Goal: Information Seeking & Learning: Check status

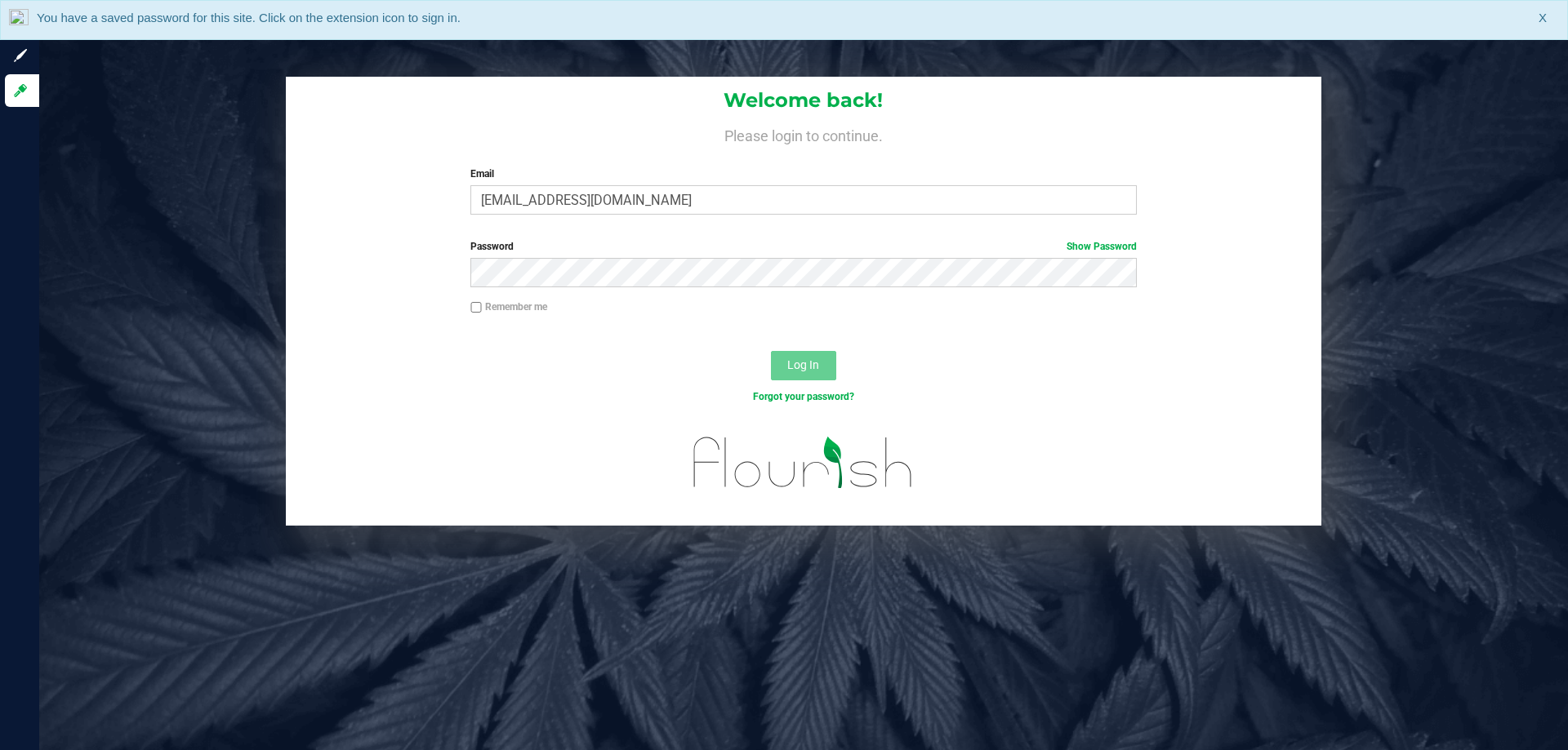
type input "[EMAIL_ADDRESS][DOMAIN_NAME]"
click at [771, 351] on button "Log In" at bounding box center [804, 366] width 66 height 29
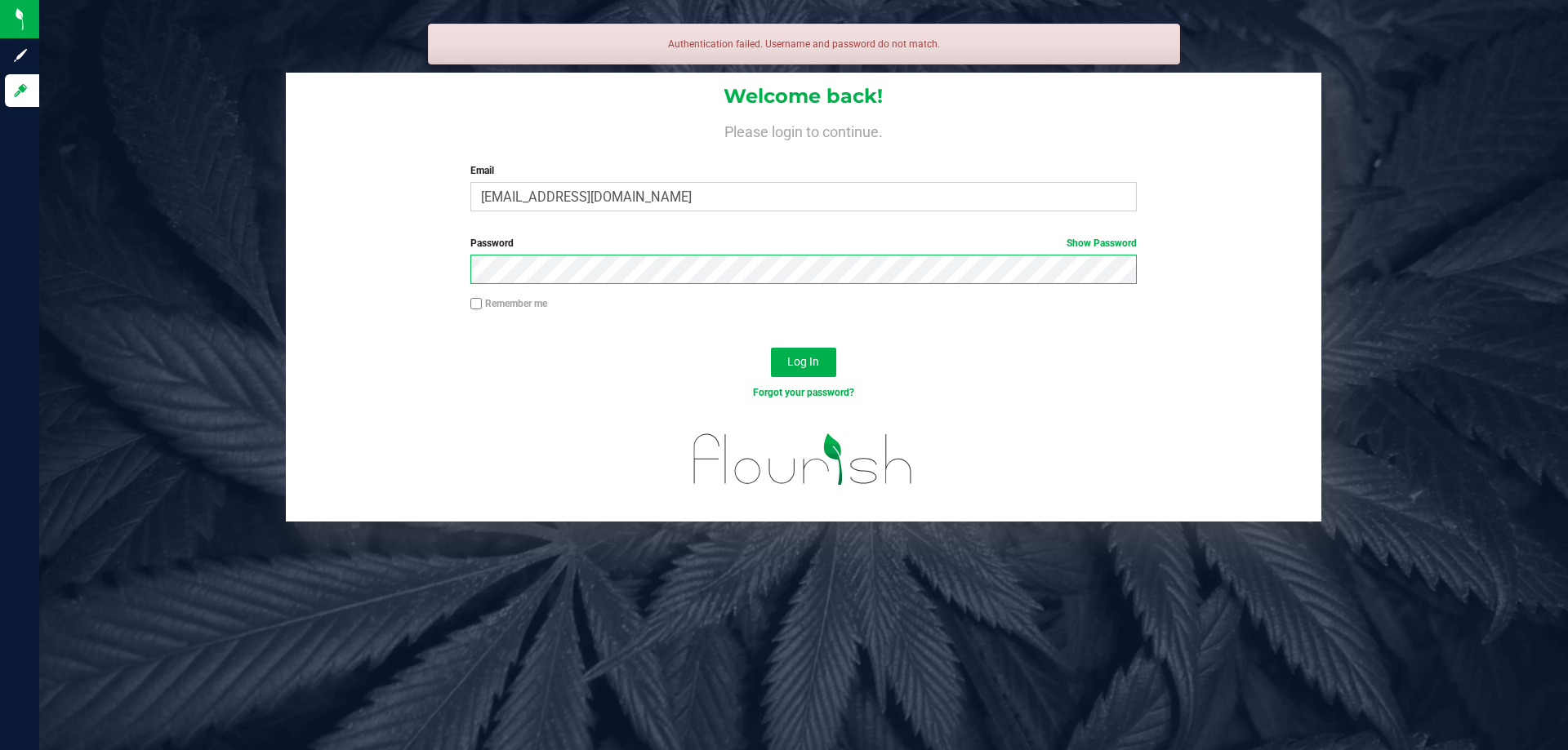
click at [771, 348] on button "Log In" at bounding box center [804, 362] width 66 height 29
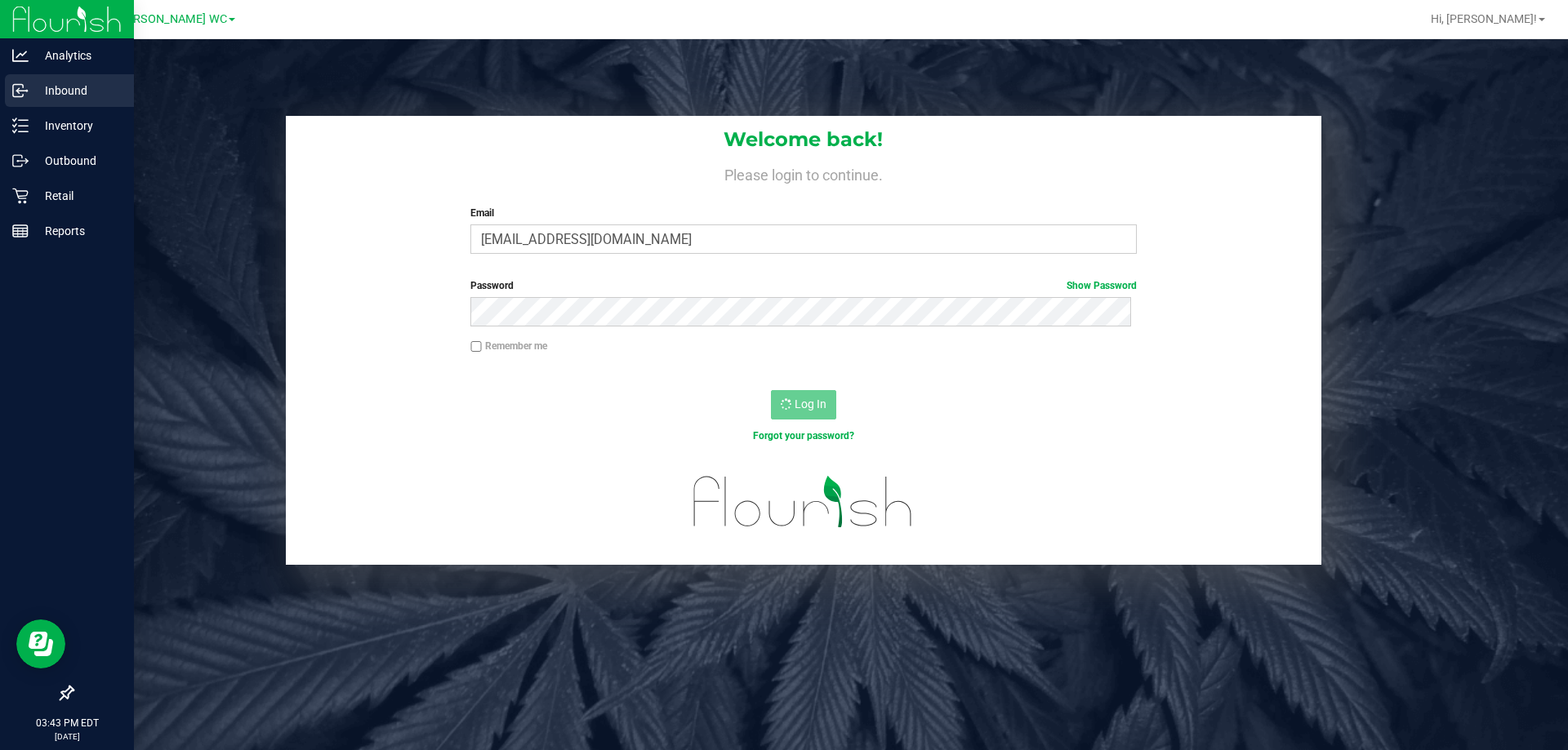
click at [25, 104] on div "Inbound" at bounding box center [68, 90] width 129 height 33
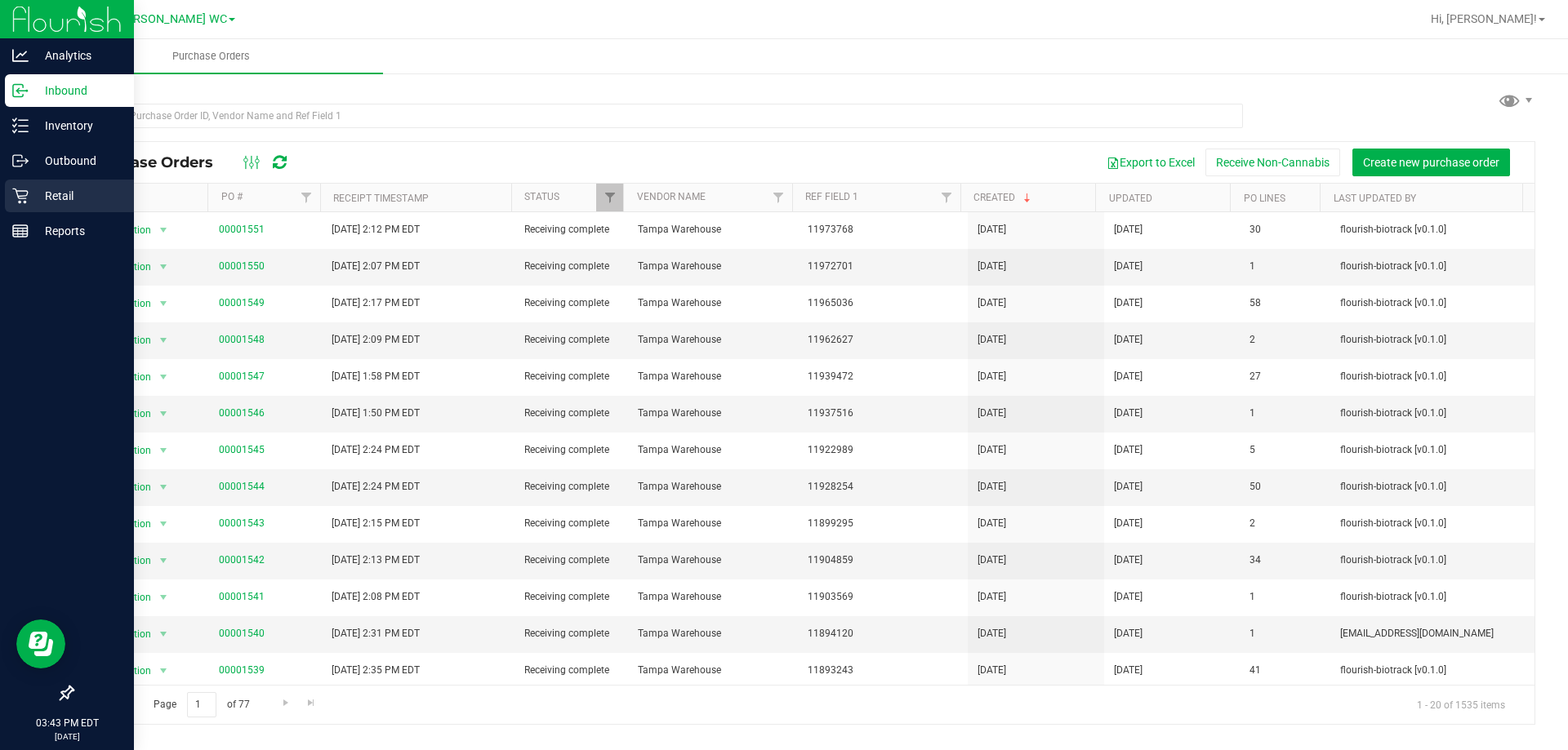
click at [53, 198] on p "Retail" at bounding box center [77, 195] width 98 height 19
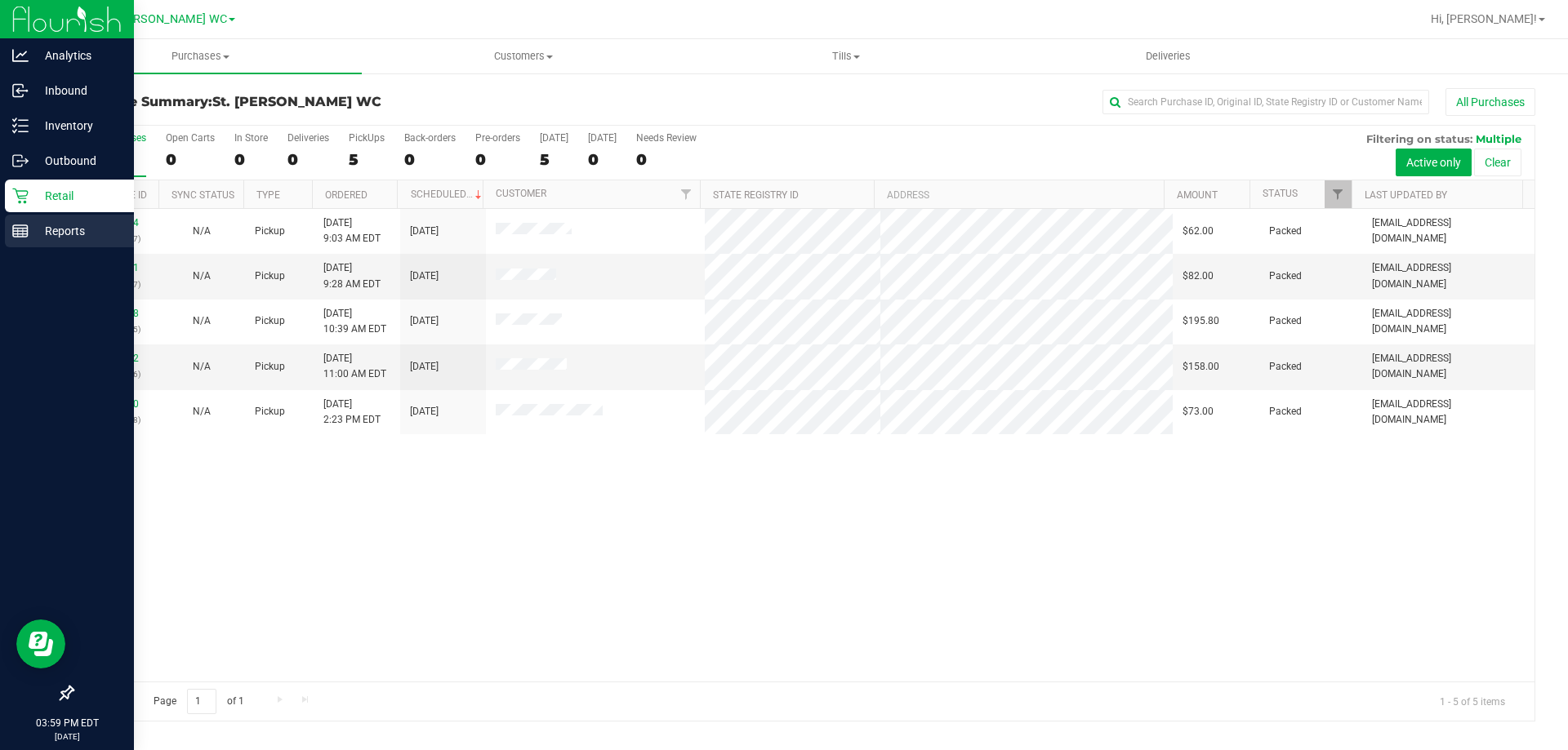
click at [65, 228] on p "Reports" at bounding box center [77, 230] width 98 height 19
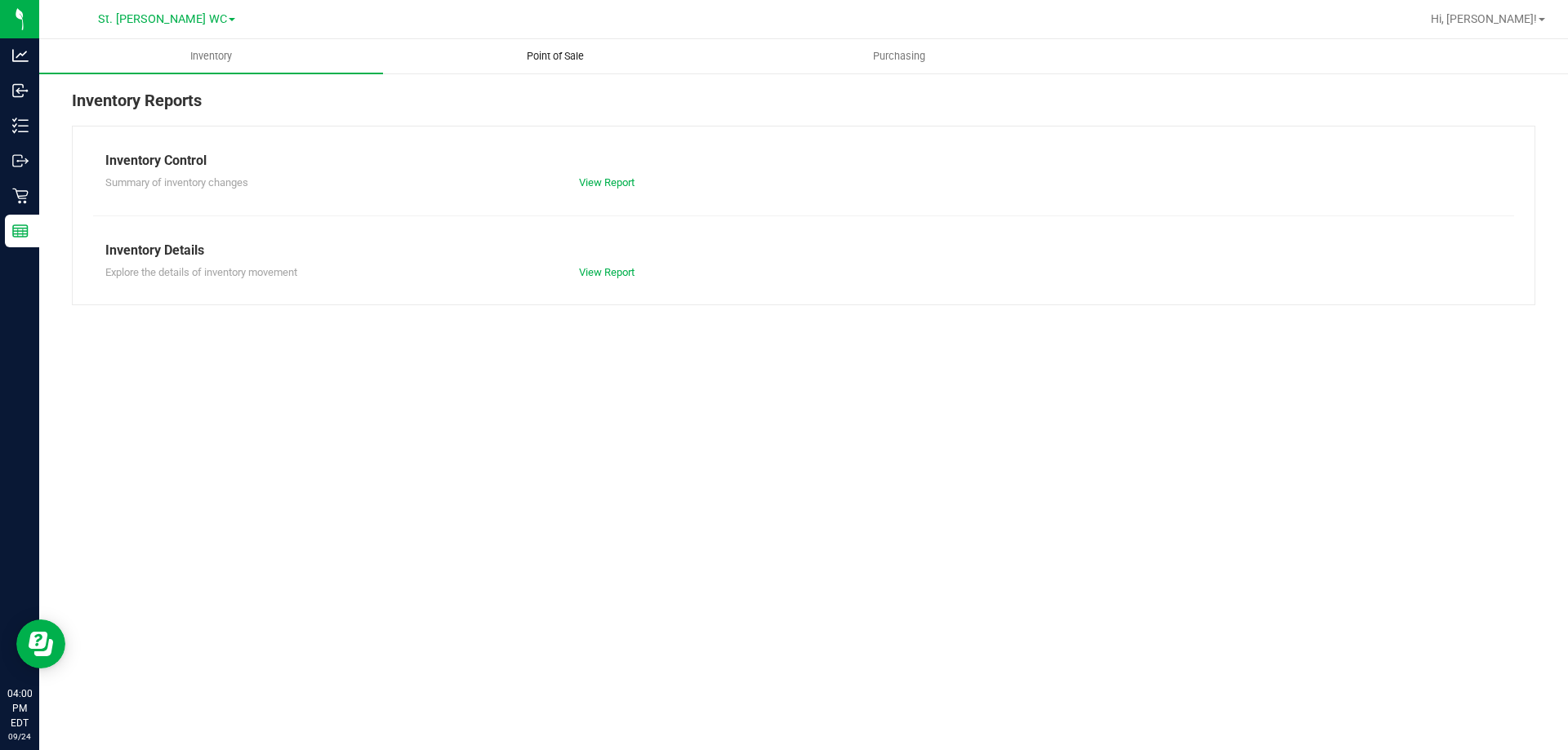
click at [539, 47] on uib-tab-heading "Point of Sale" at bounding box center [554, 57] width 342 height 33
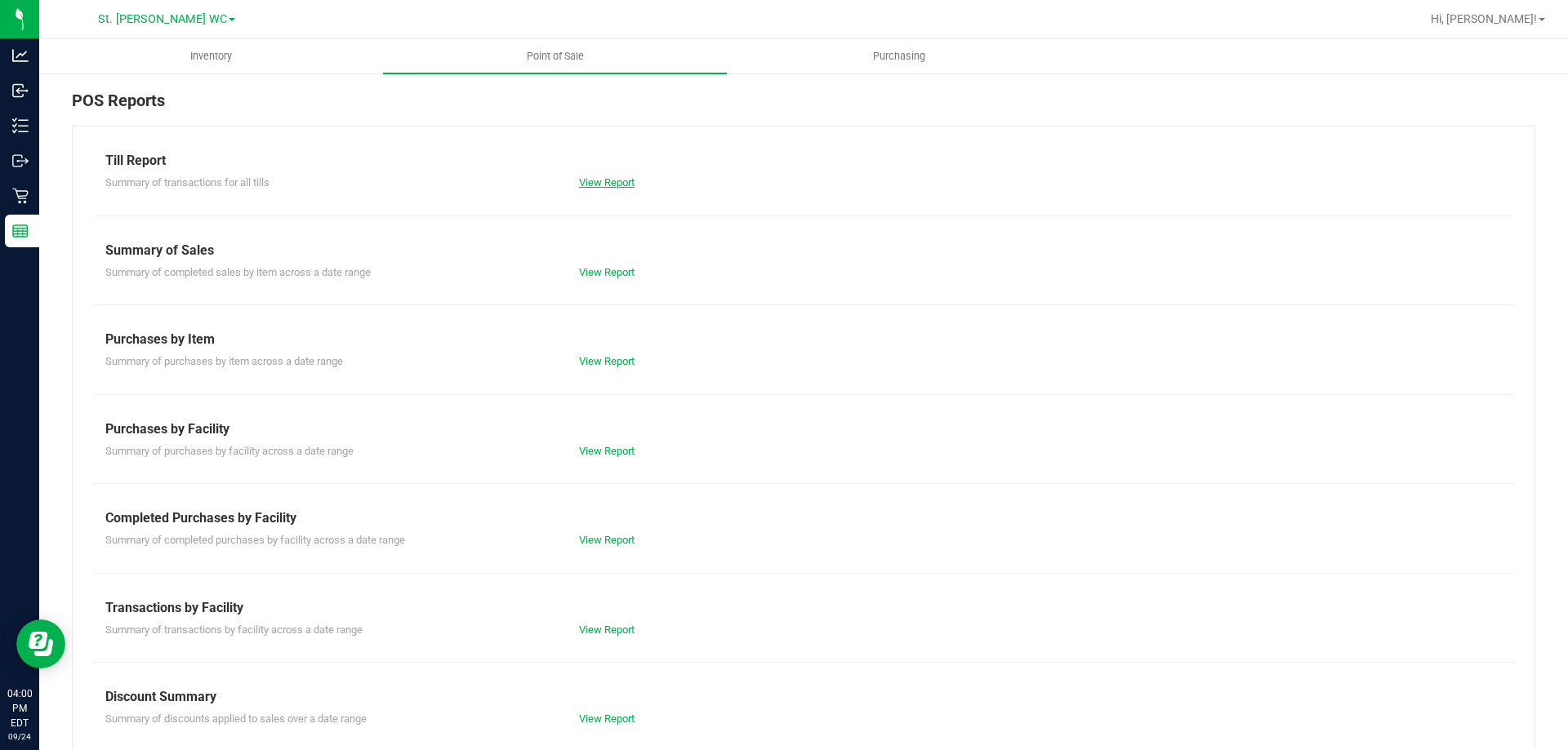
click at [605, 181] on link "View Report" at bounding box center [606, 182] width 56 height 12
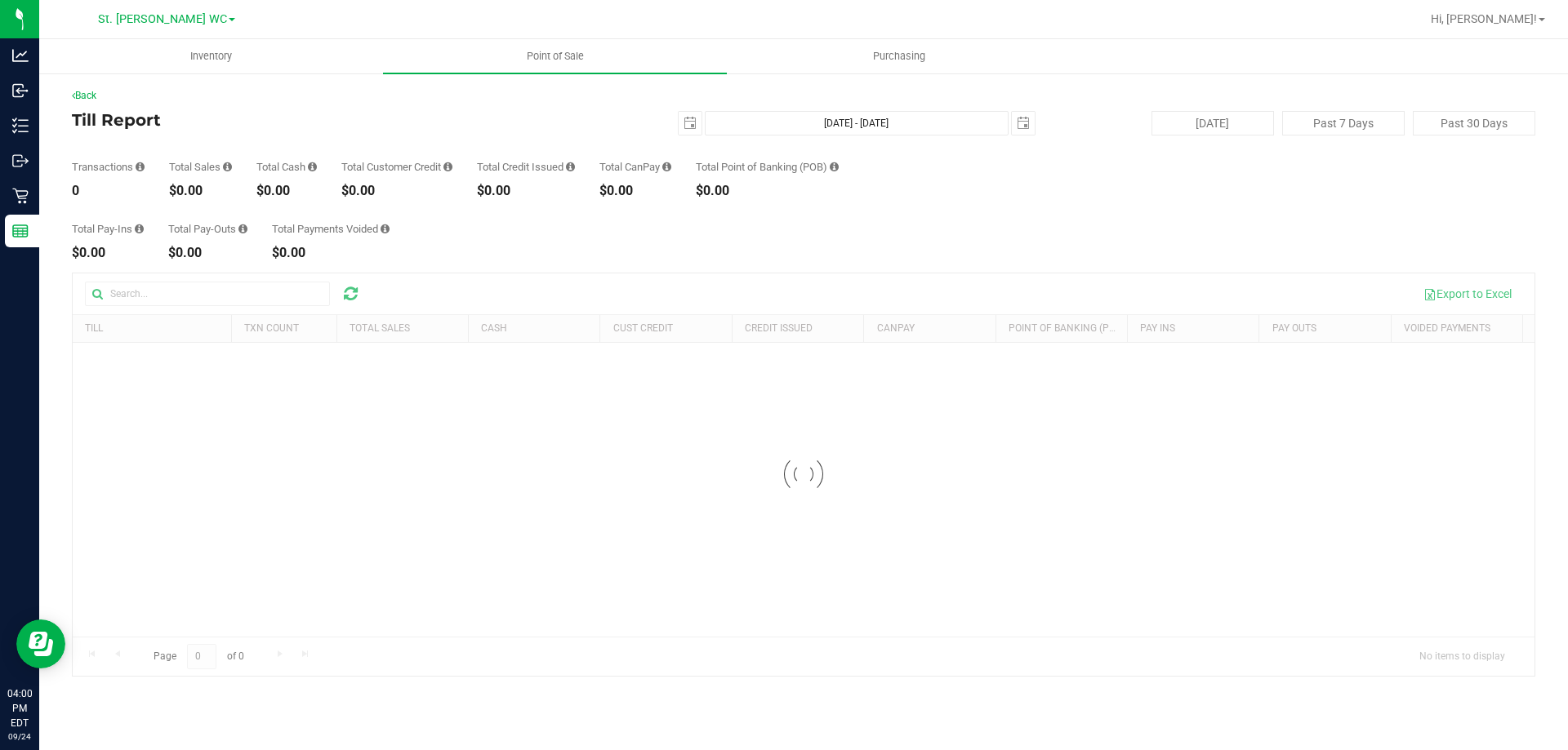
drag, startPoint x: 213, startPoint y: 188, endPoint x: 144, endPoint y: 193, distance: 69.2
click at [144, 193] on div "Transactions 0 Total Sales $0.00 Total Cash $0.00 Total Customer Credit $0.00 T…" at bounding box center [803, 167] width 1463 height 62
click at [89, 186] on div "0" at bounding box center [109, 191] width 73 height 13
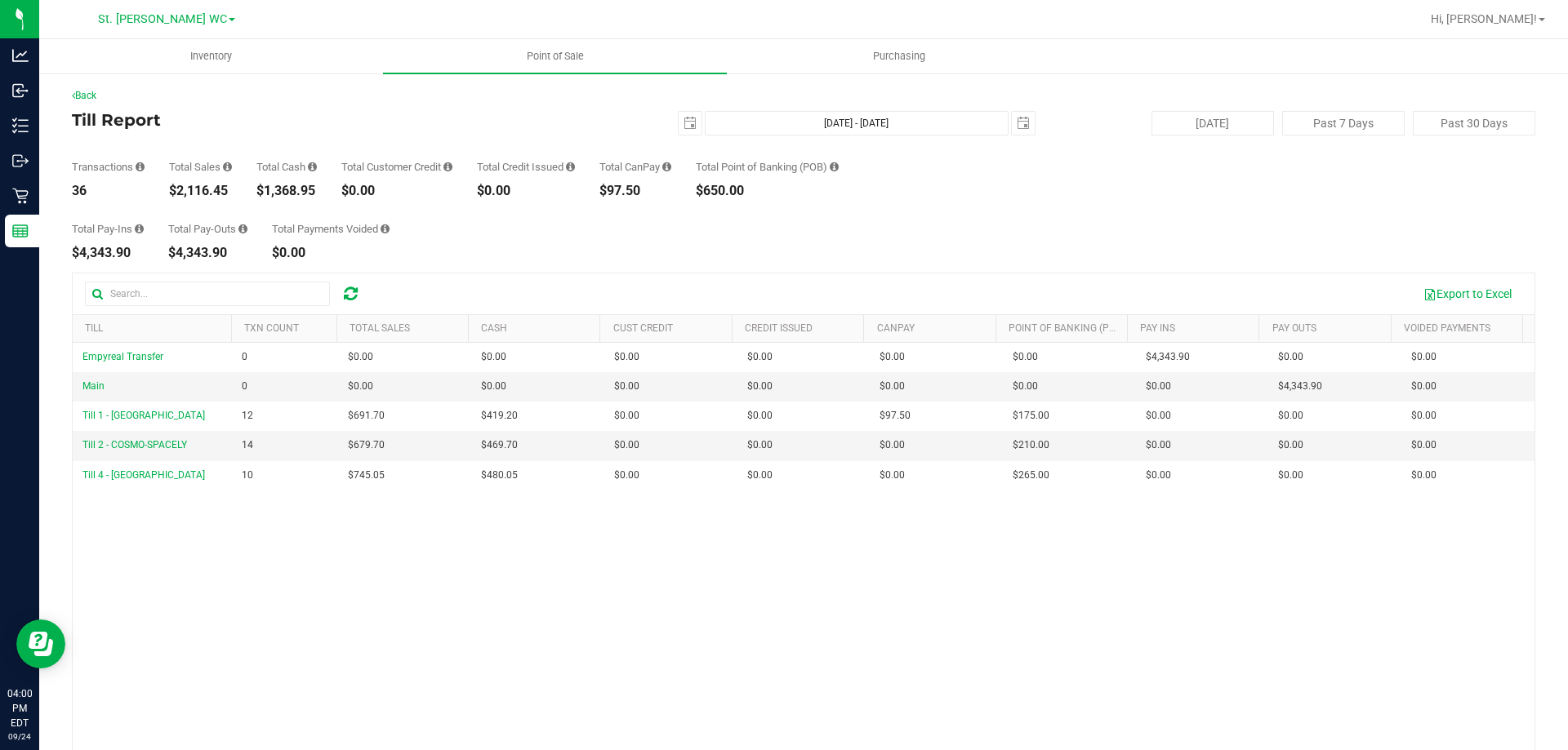
click at [87, 186] on div "36" at bounding box center [109, 191] width 73 height 13
click at [127, 182] on div "Transactions 36" at bounding box center [109, 179] width 73 height 36
click at [102, 175] on div "Transactions 36" at bounding box center [109, 179] width 73 height 36
drag, startPoint x: 236, startPoint y: 201, endPoint x: 172, endPoint y: 188, distance: 65.3
click at [172, 188] on div "Back Till Report [DATE] [DATE] - [DATE] [DATE] [DATE] Past 7 Days Past 30 Days …" at bounding box center [803, 472] width 1463 height 767
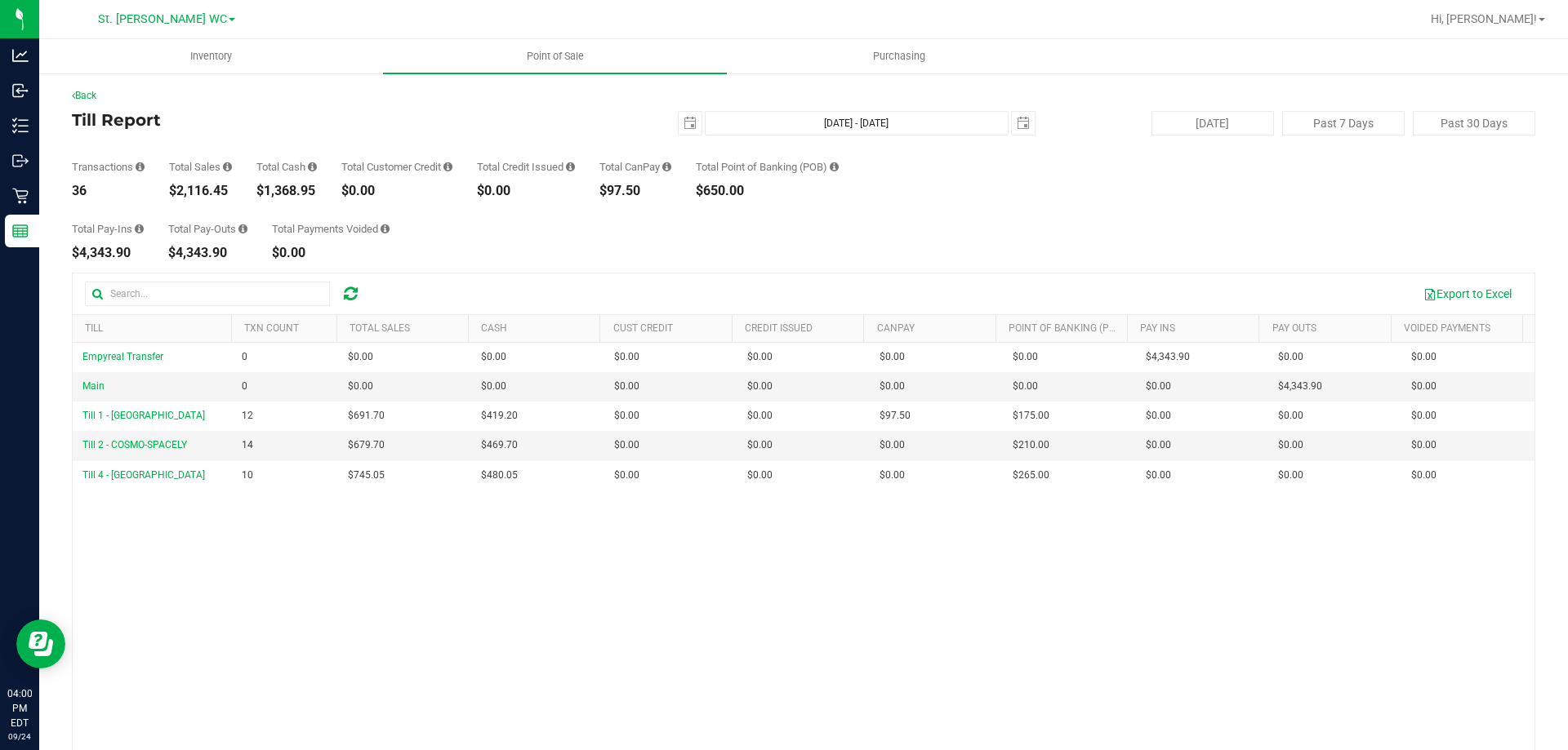
click at [186, 168] on div "Total Sales" at bounding box center [200, 167] width 63 height 11
drag, startPoint x: 386, startPoint y: 182, endPoint x: 155, endPoint y: 188, distance: 231.1
click at [155, 188] on div "Transactions 36 Total Sales $2,116.45 Total Cash $1,368.95 Total Customer Credi…" at bounding box center [803, 167] width 1463 height 62
click at [283, 177] on div "Total Cash $1,368.95" at bounding box center [287, 179] width 60 height 36
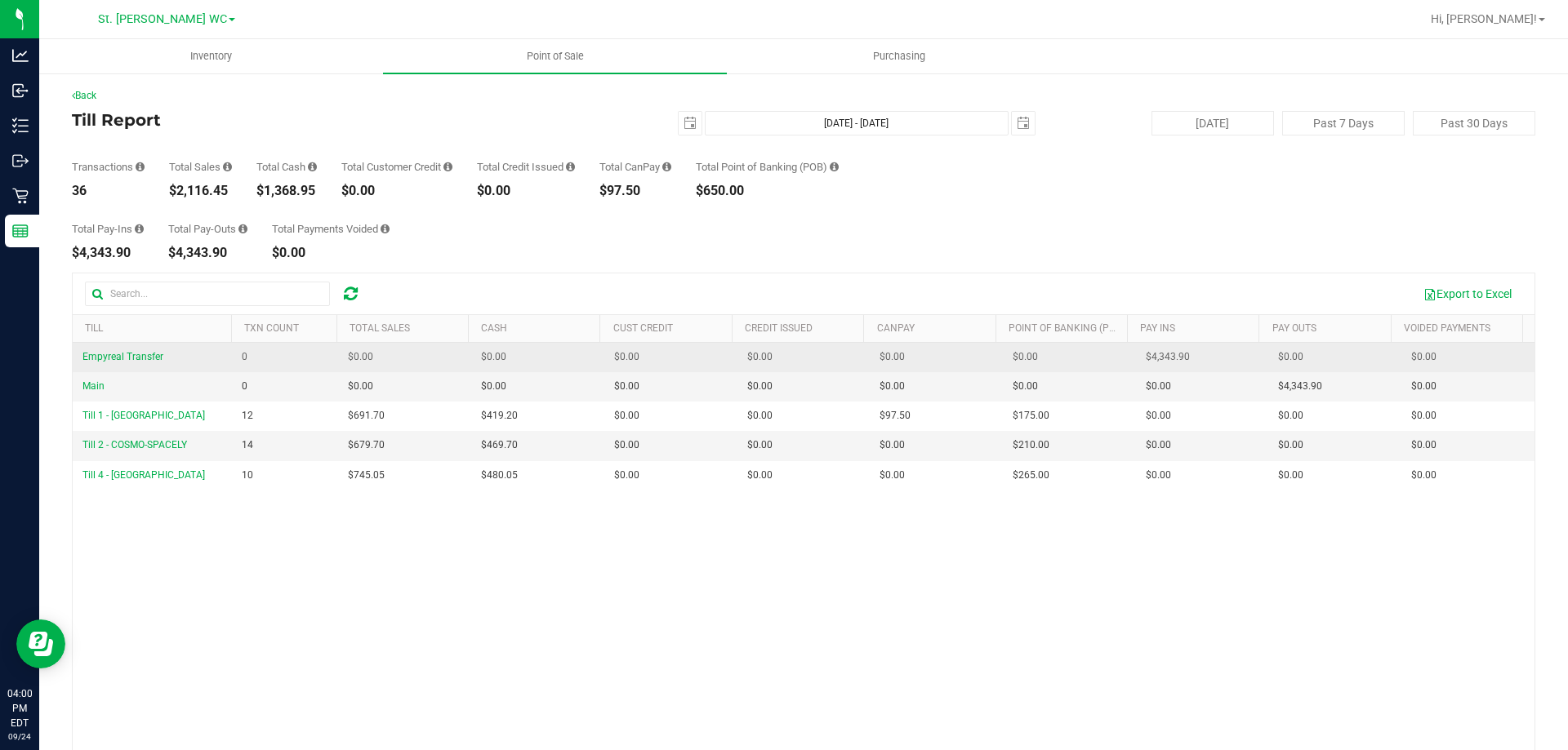
scroll to position [81, 0]
